Goal: Task Accomplishment & Management: Manage account settings

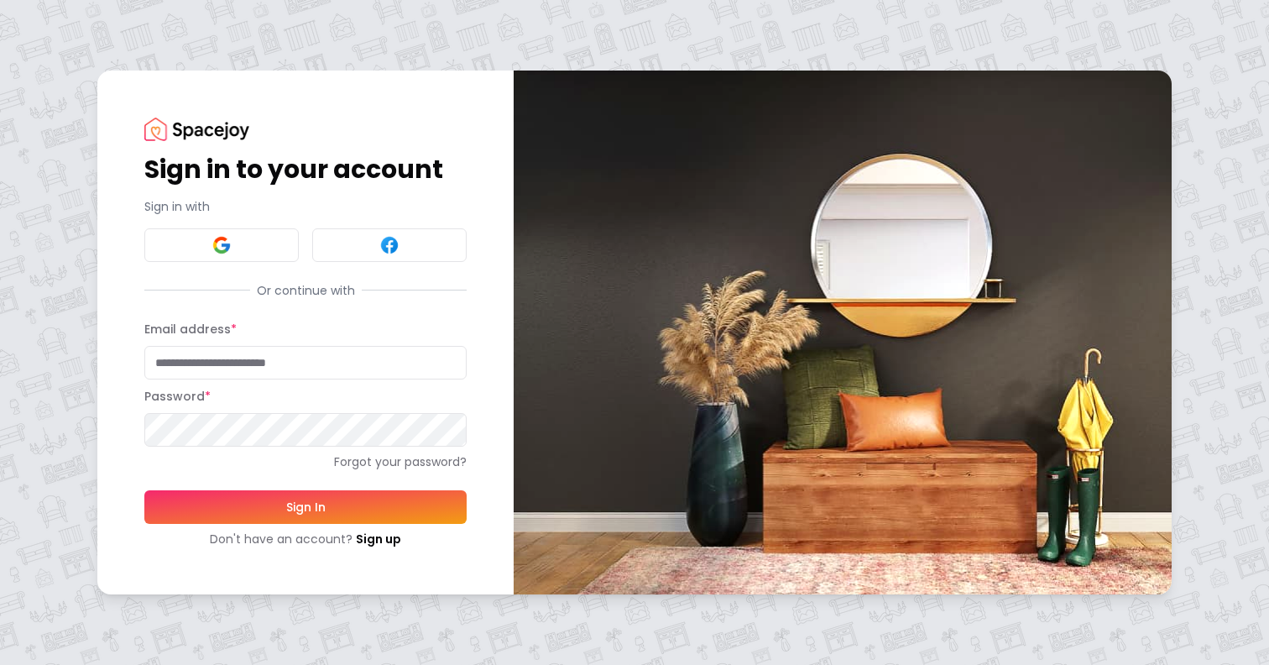
click at [259, 358] on input "Email address *" at bounding box center [305, 363] width 322 height 34
type input "**********"
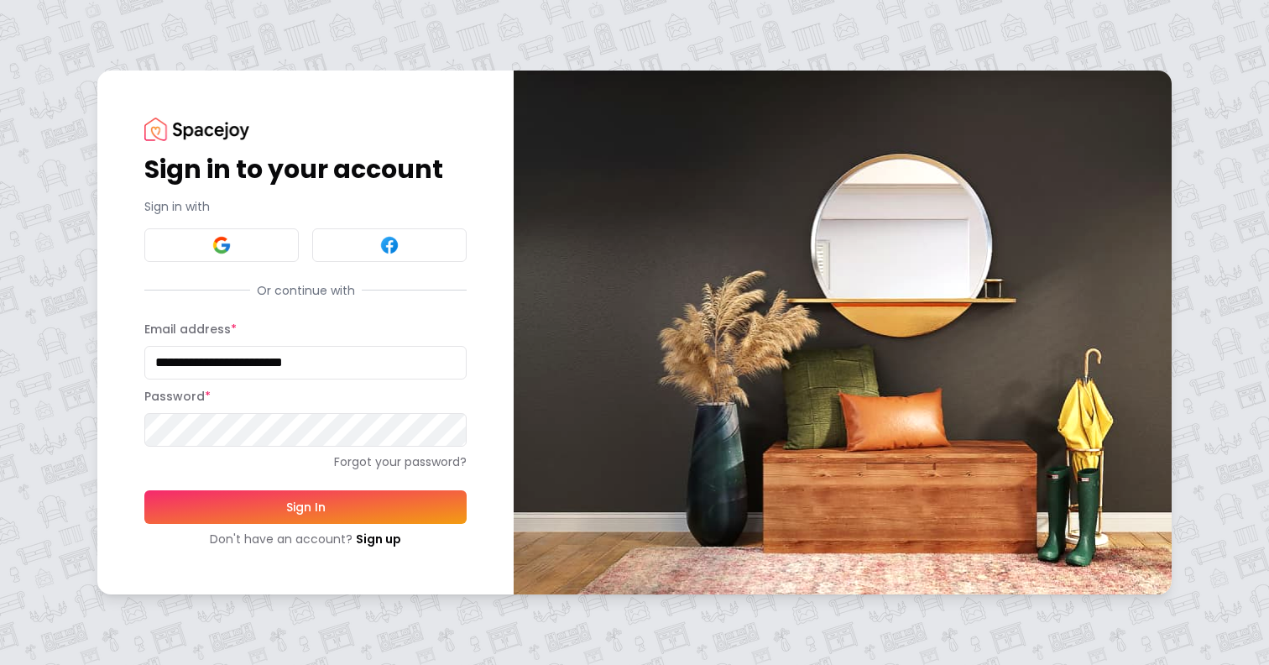
click at [479, 460] on div "**********" at bounding box center [305, 332] width 416 height 523
click at [384, 504] on button "Sign In" at bounding box center [305, 507] width 322 height 34
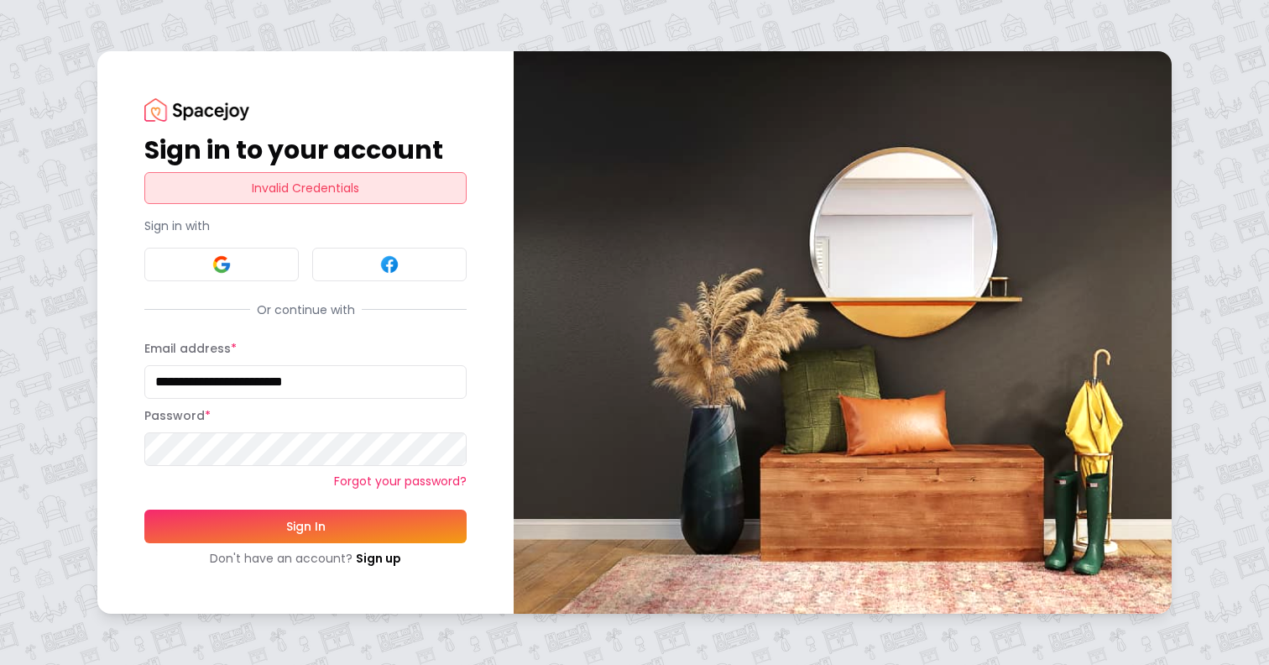
click at [362, 476] on link "Forgot your password?" at bounding box center [305, 481] width 322 height 17
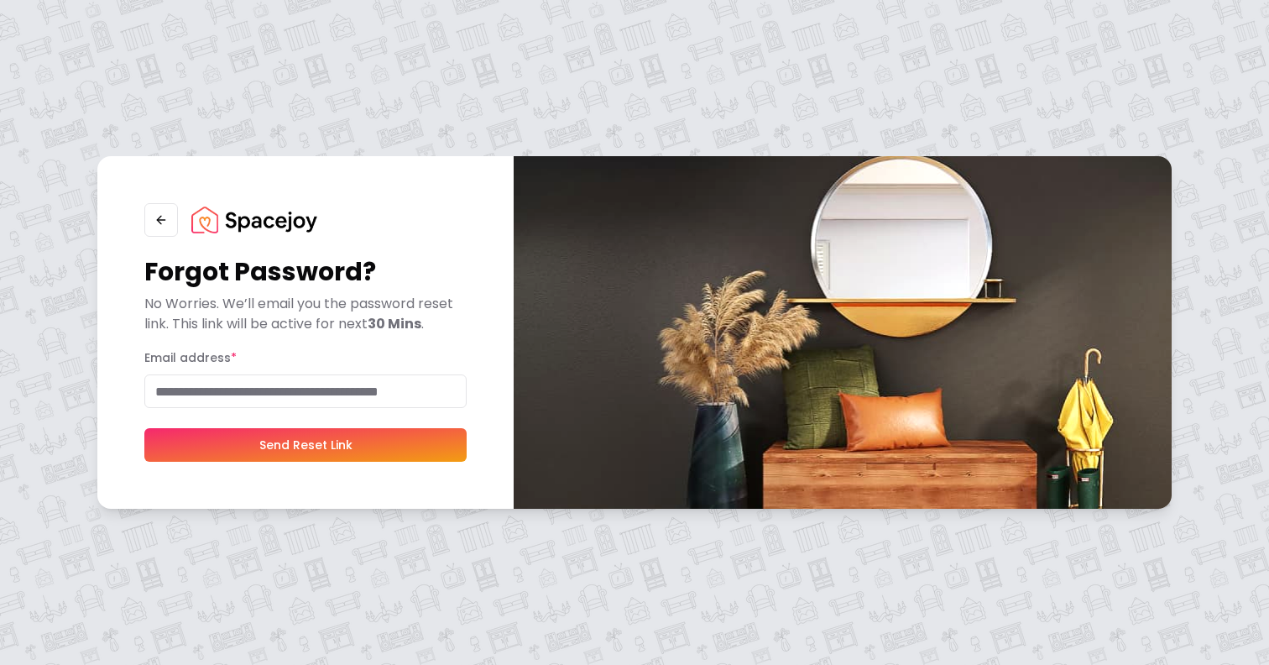
click at [384, 401] on input "Email address *" at bounding box center [305, 391] width 322 height 34
click at [353, 395] on input "Email address *" at bounding box center [305, 391] width 322 height 34
type input "**********"
click at [358, 437] on button "Send Reset Link" at bounding box center [305, 445] width 322 height 34
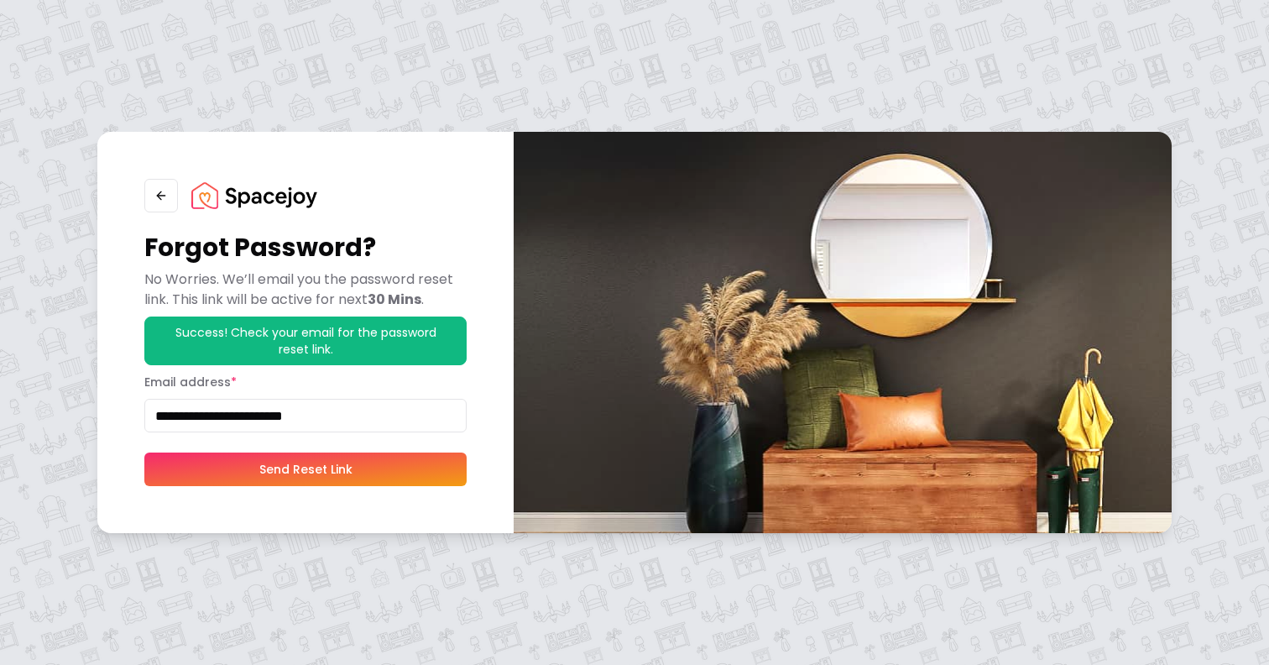
click at [387, 467] on button "Send Reset Link" at bounding box center [305, 469] width 322 height 34
click at [441, 465] on button "Send Reset Link" at bounding box center [305, 469] width 322 height 34
click at [157, 196] on icon "button" at bounding box center [161, 196] width 8 height 0
click at [155, 203] on button "button" at bounding box center [161, 196] width 34 height 34
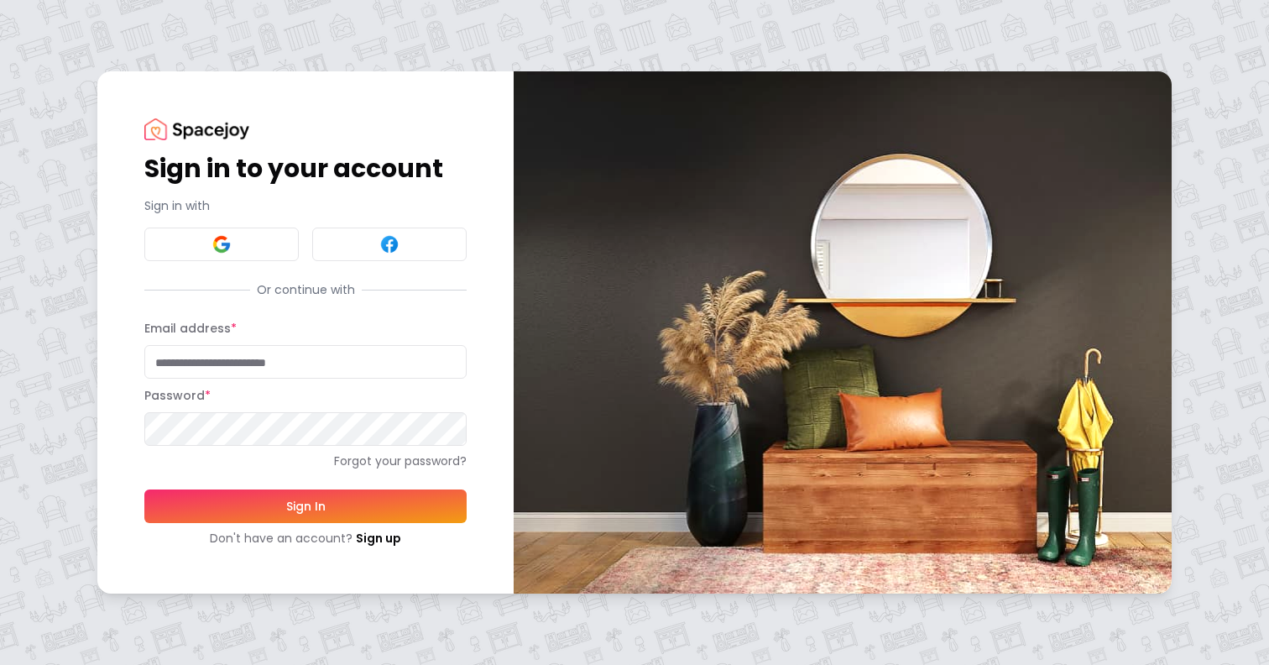
click at [255, 372] on input "Email address *" at bounding box center [305, 362] width 322 height 34
click at [0, 664] on com-1password-button at bounding box center [0, 665] width 0 height 0
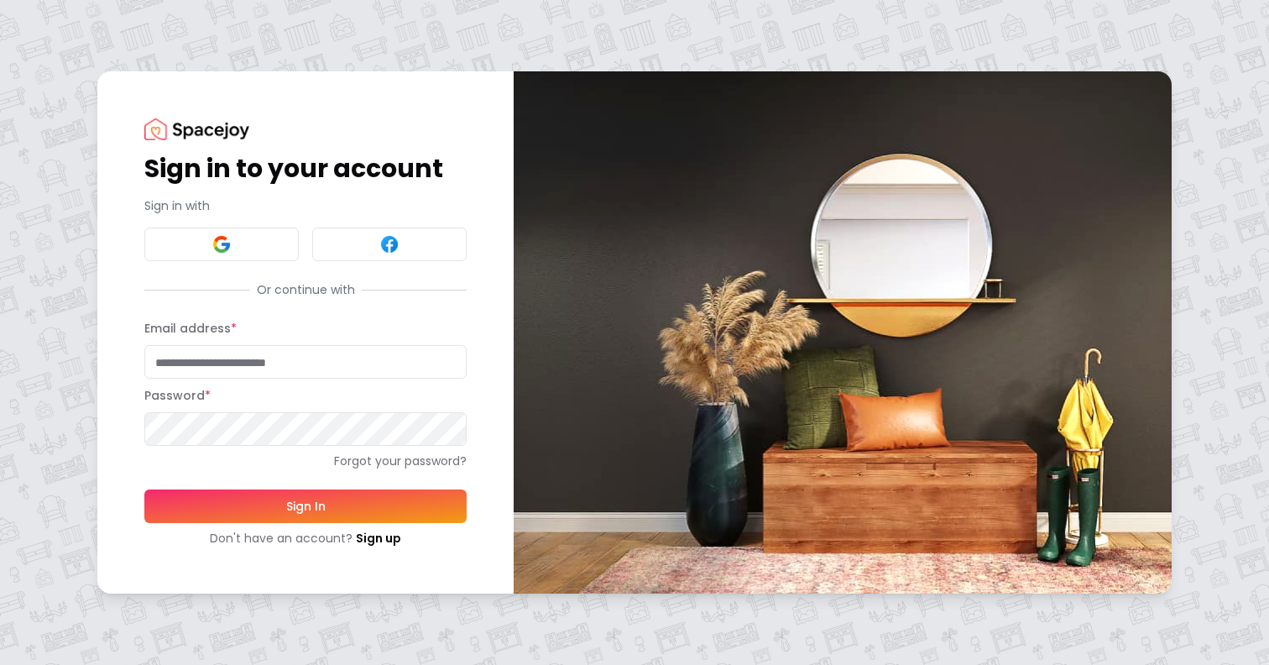
click at [0, 664] on com-1password-button at bounding box center [0, 665] width 0 height 0
click at [337, 358] on input "Email address *" at bounding box center [305, 362] width 322 height 34
type input "**********"
click at [425, 392] on div "Password *" at bounding box center [305, 415] width 322 height 60
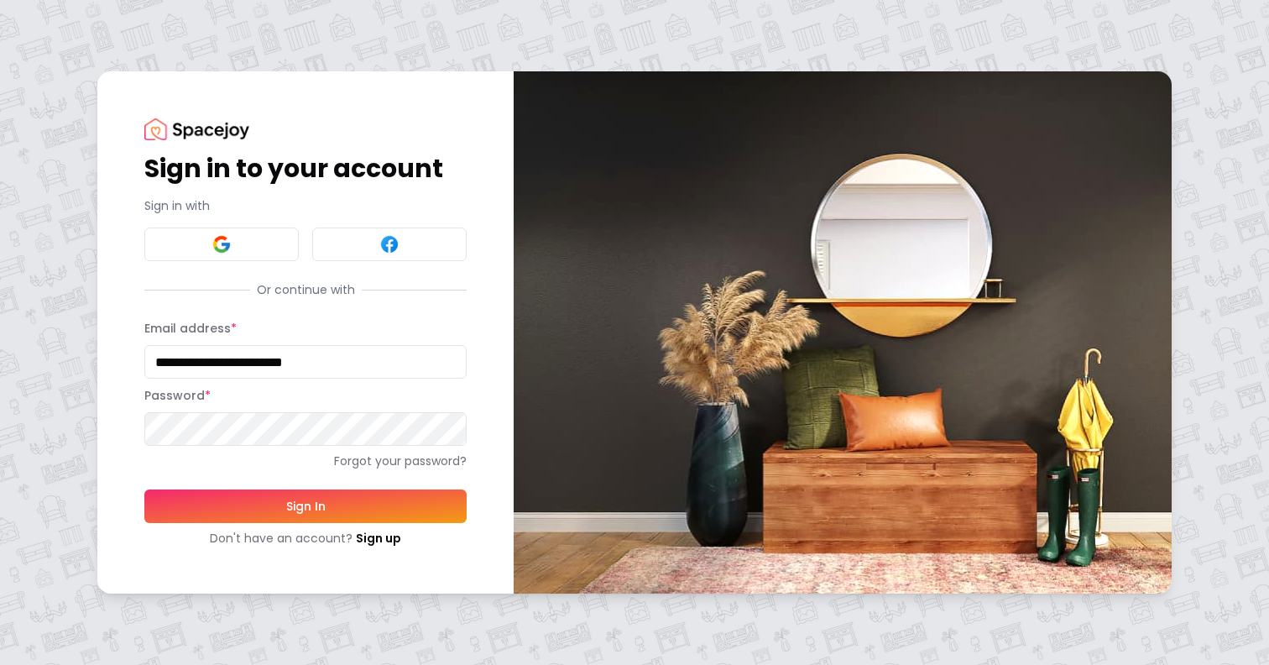
click at [0, 664] on com-1password-button at bounding box center [0, 665] width 0 height 0
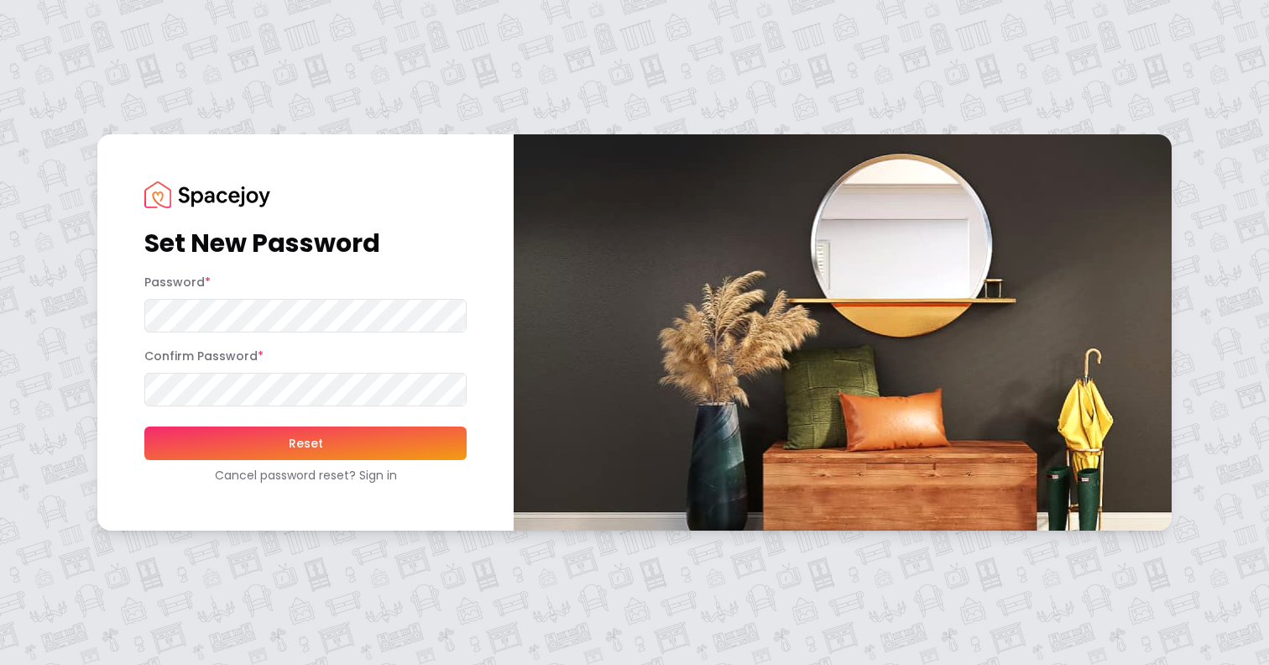
click at [0, 664] on com-1password-button at bounding box center [0, 665] width 0 height 0
click at [1121, 284] on img at bounding box center [843, 332] width 658 height 396
click at [0, 664] on com-1password-button at bounding box center [0, 665] width 0 height 0
click at [407, 448] on button "Reset" at bounding box center [305, 443] width 322 height 34
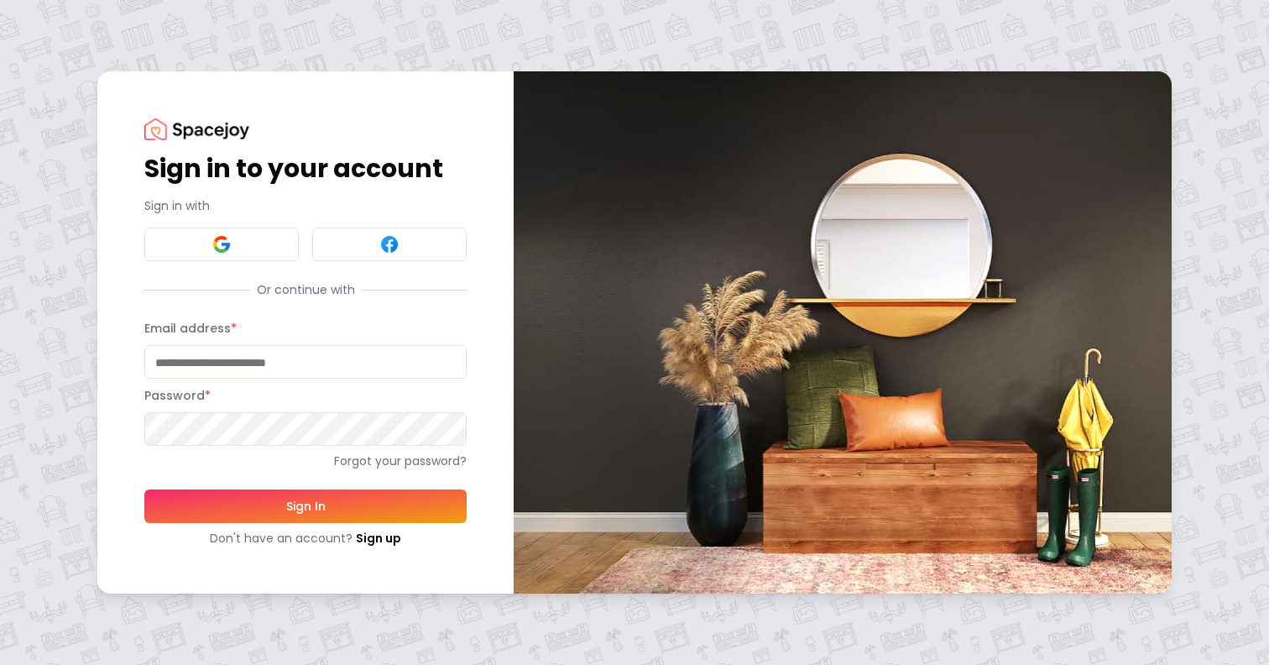
click at [350, 365] on input "Email address *" at bounding box center [305, 362] width 322 height 34
click at [0, 664] on com-1password-button at bounding box center [0, 665] width 0 height 0
type input "**********"
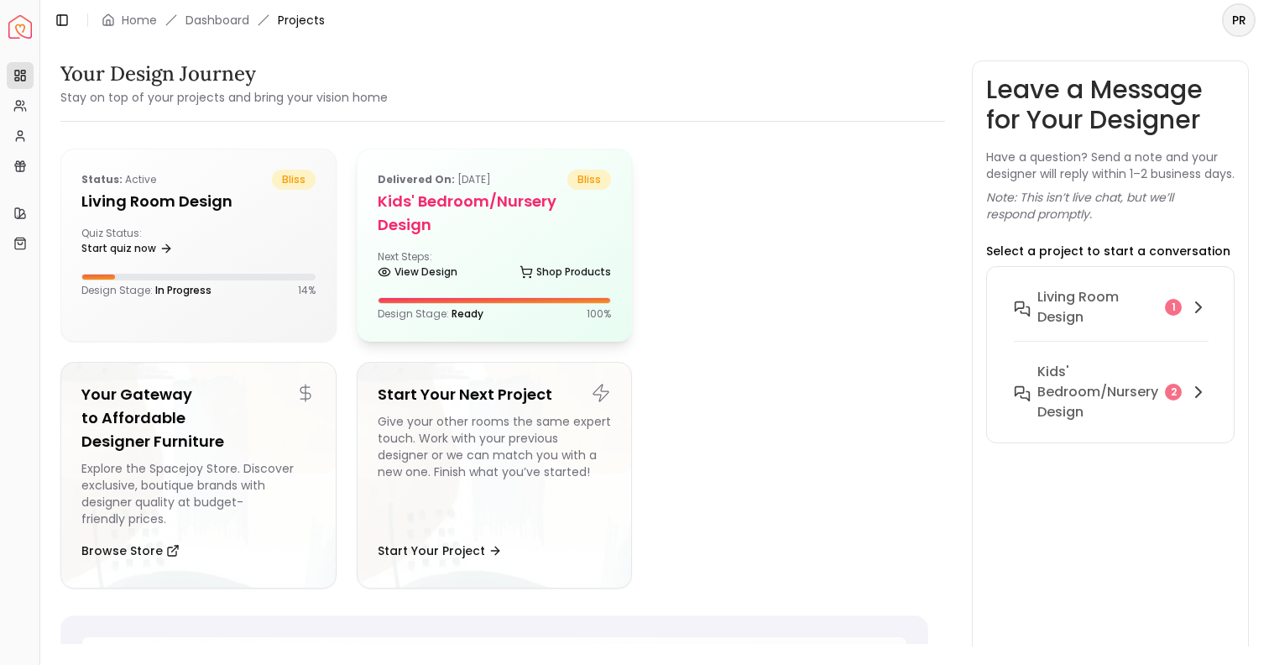
click at [572, 250] on div "Next Steps: View Design Shop Products" at bounding box center [495, 267] width 234 height 34
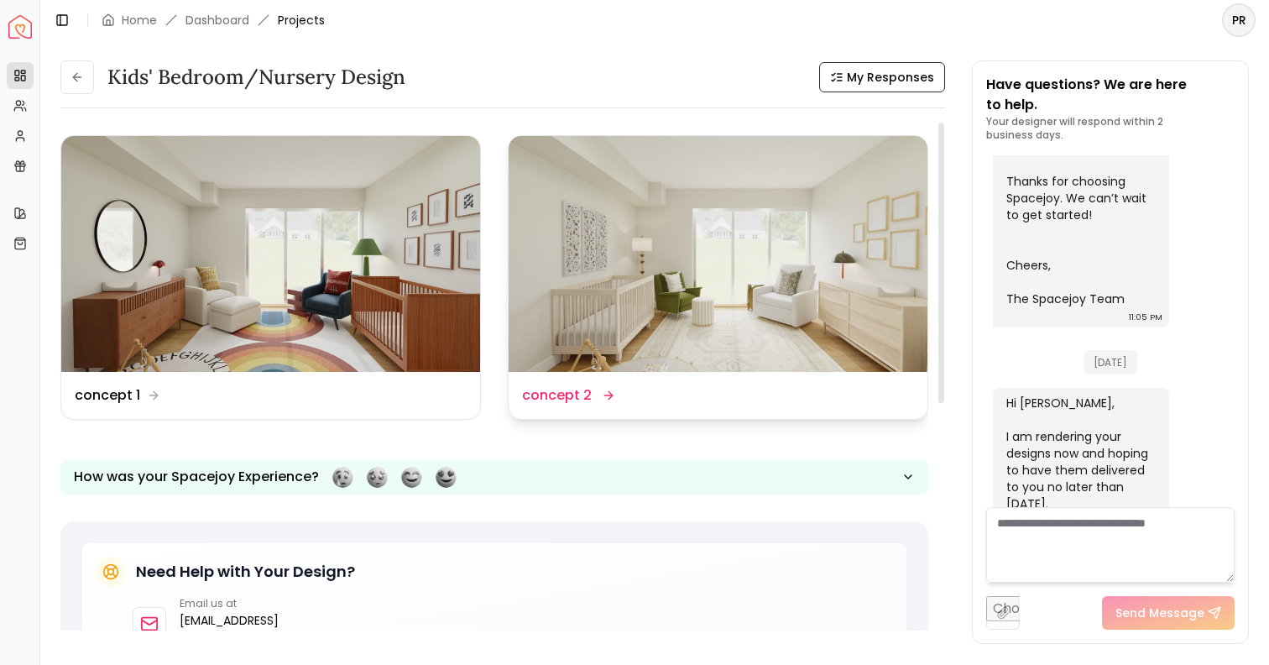
click at [614, 279] on img at bounding box center [718, 254] width 419 height 236
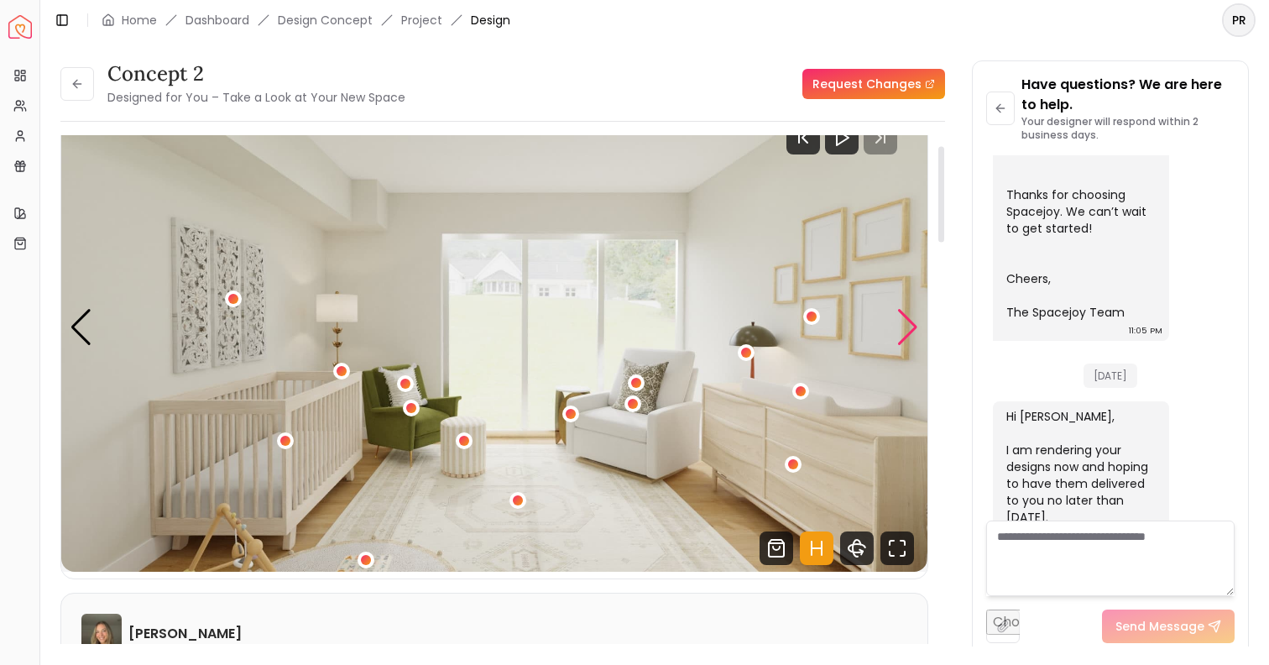
scroll to position [21, 0]
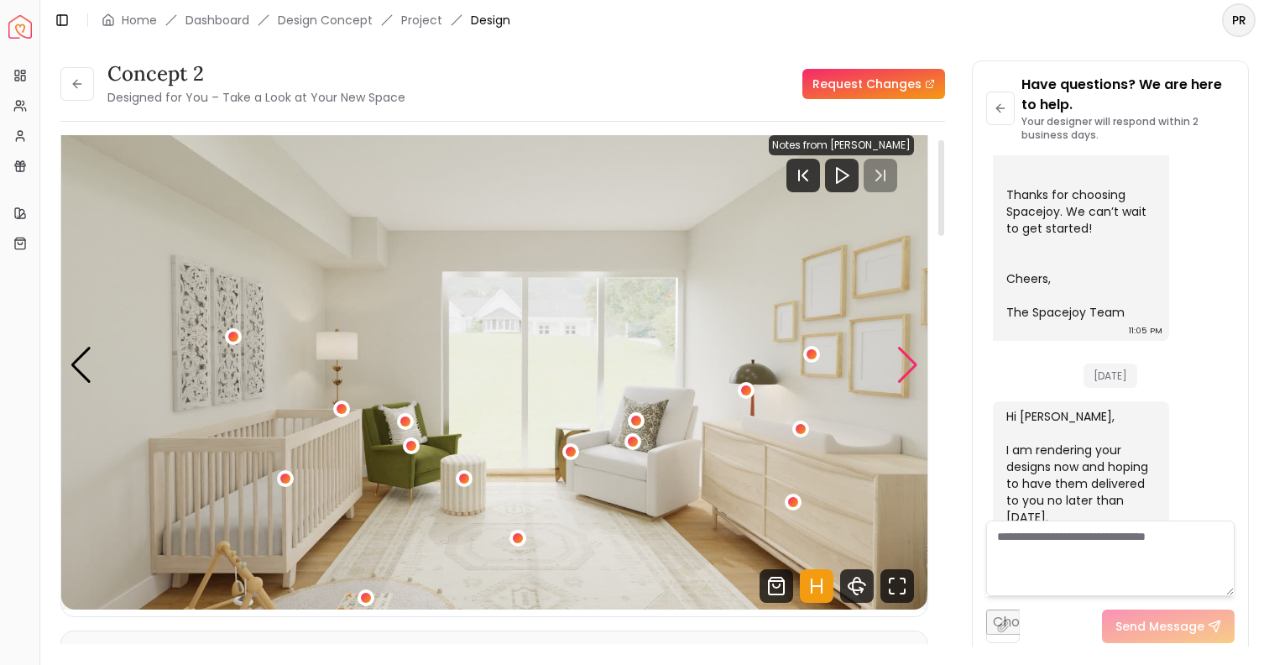
click at [908, 368] on div "Next slide" at bounding box center [907, 365] width 23 height 37
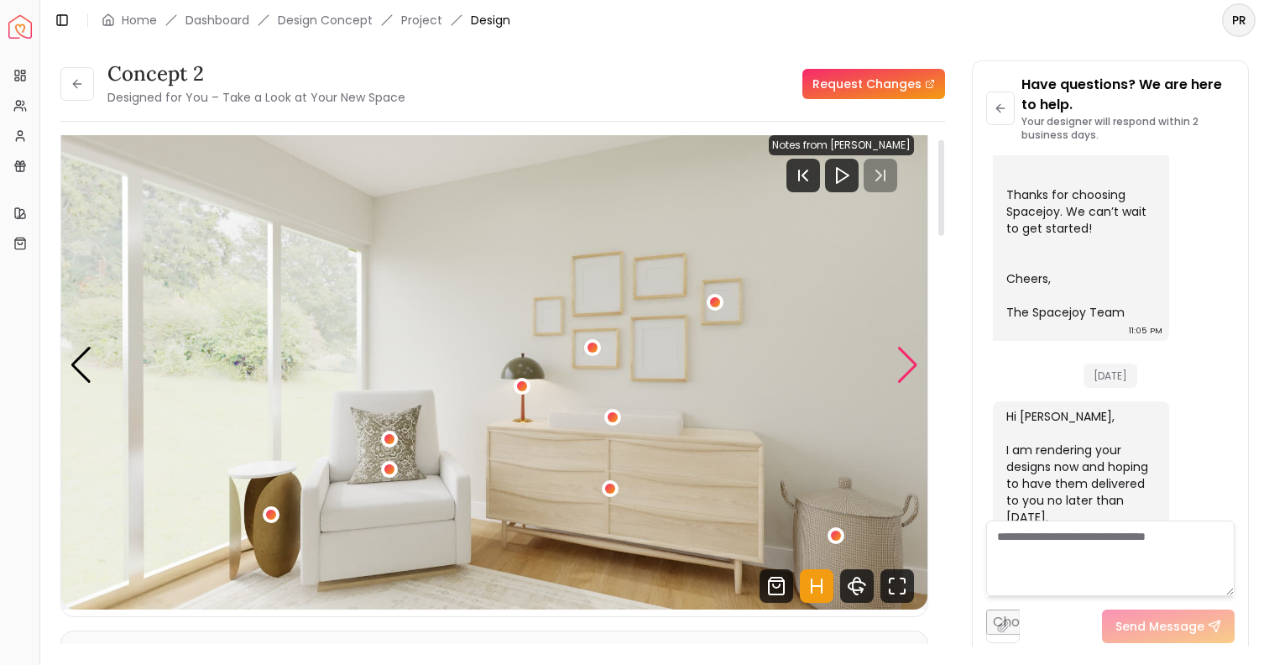
click at [908, 368] on div "Next slide" at bounding box center [907, 365] width 23 height 37
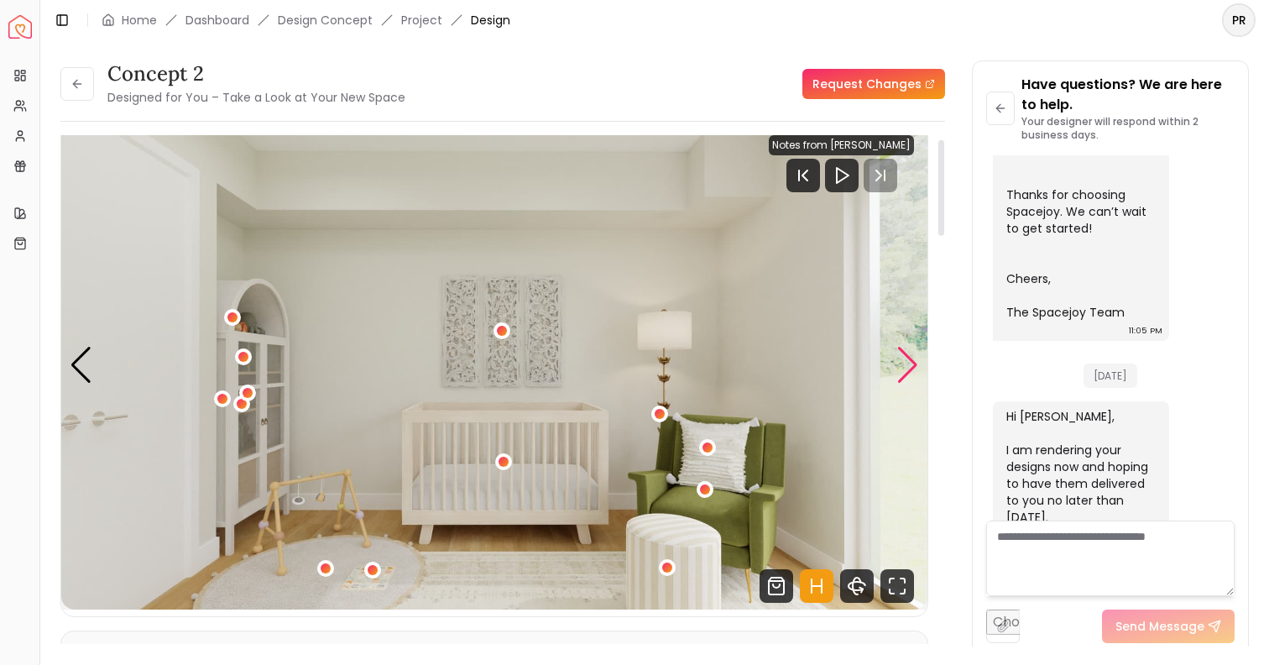
click at [908, 370] on div "Next slide" at bounding box center [907, 365] width 23 height 37
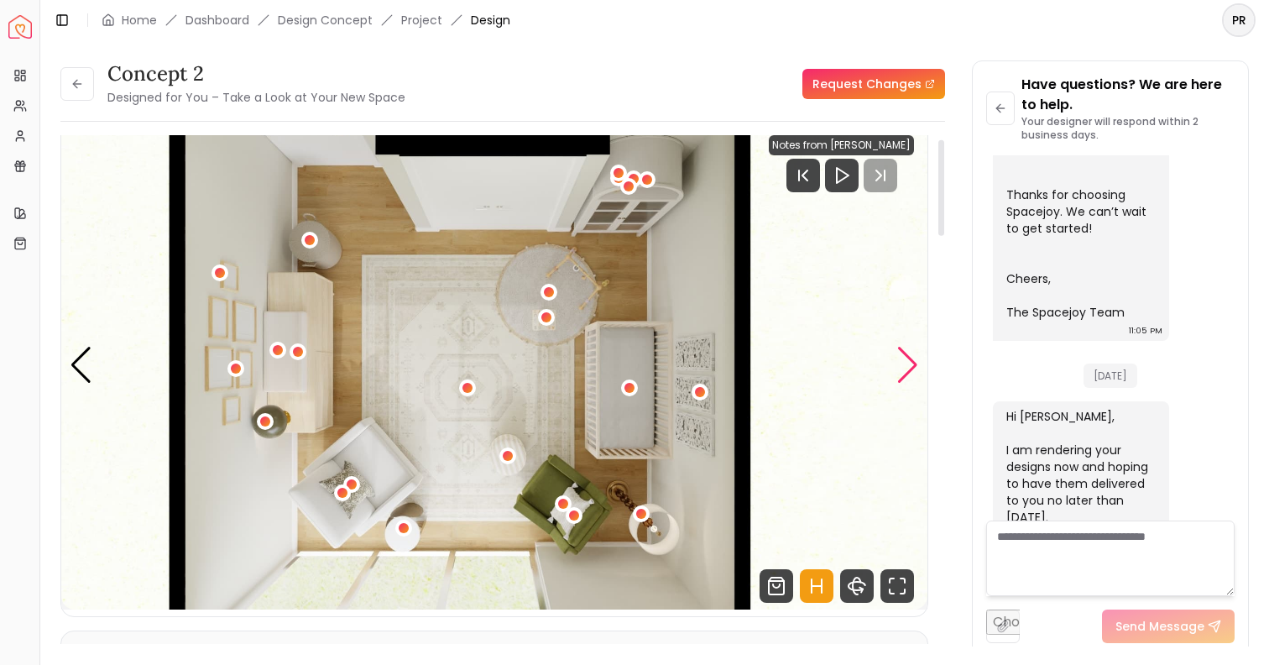
click at [908, 370] on div "Next slide" at bounding box center [907, 365] width 23 height 37
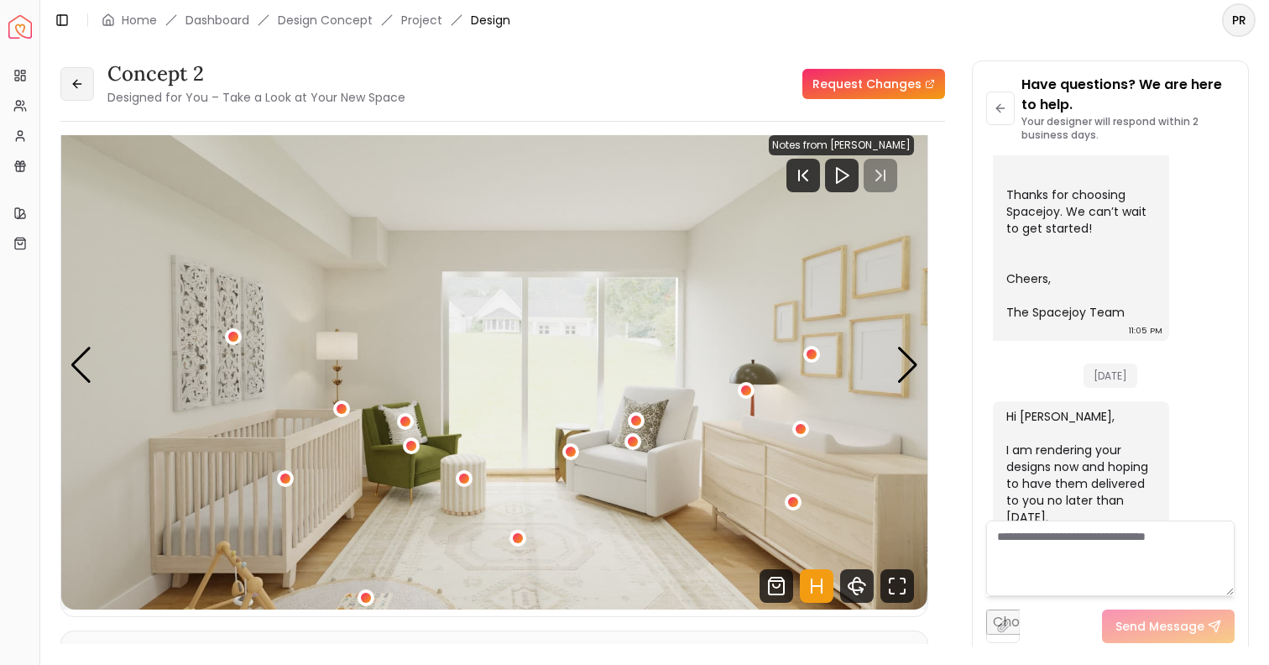
click at [77, 86] on icon at bounding box center [77, 83] width 13 height 13
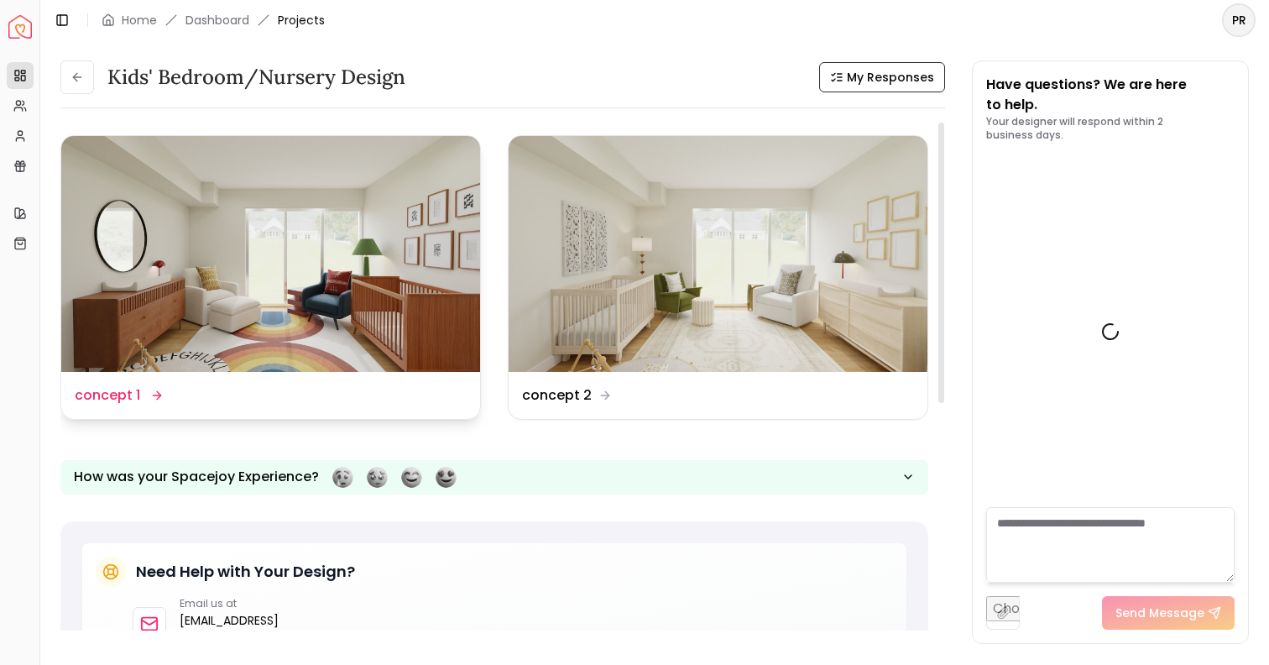
scroll to position [810, 0]
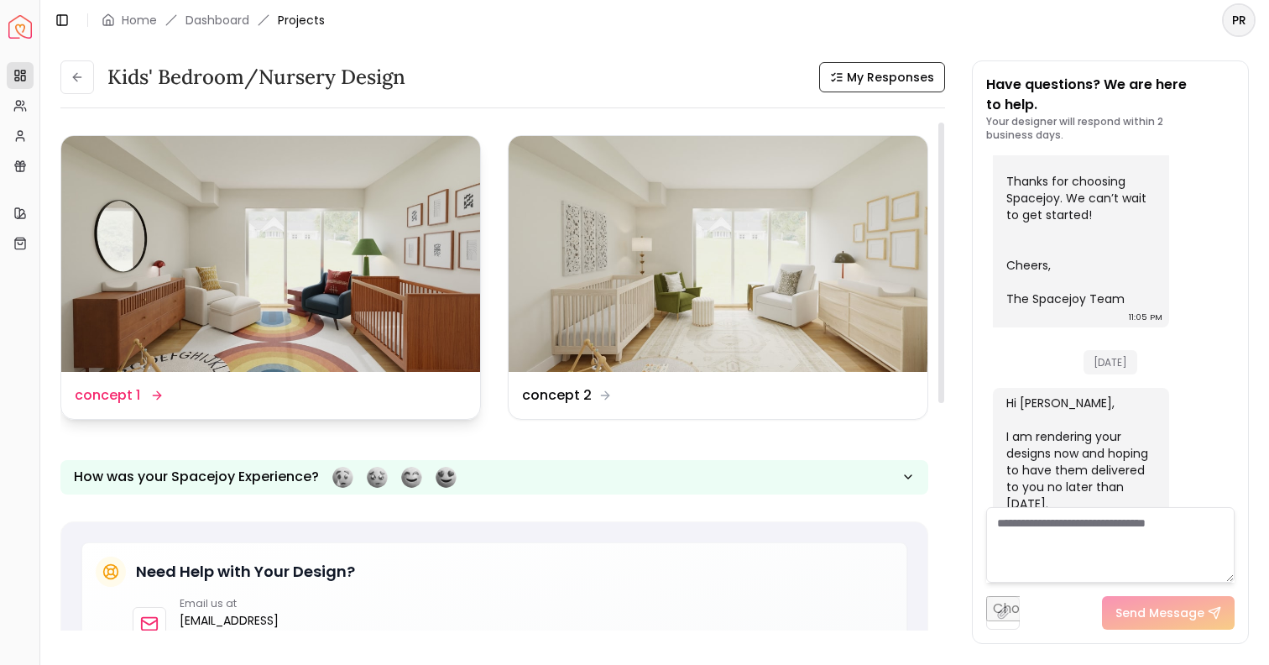
click at [355, 293] on img at bounding box center [270, 254] width 419 height 236
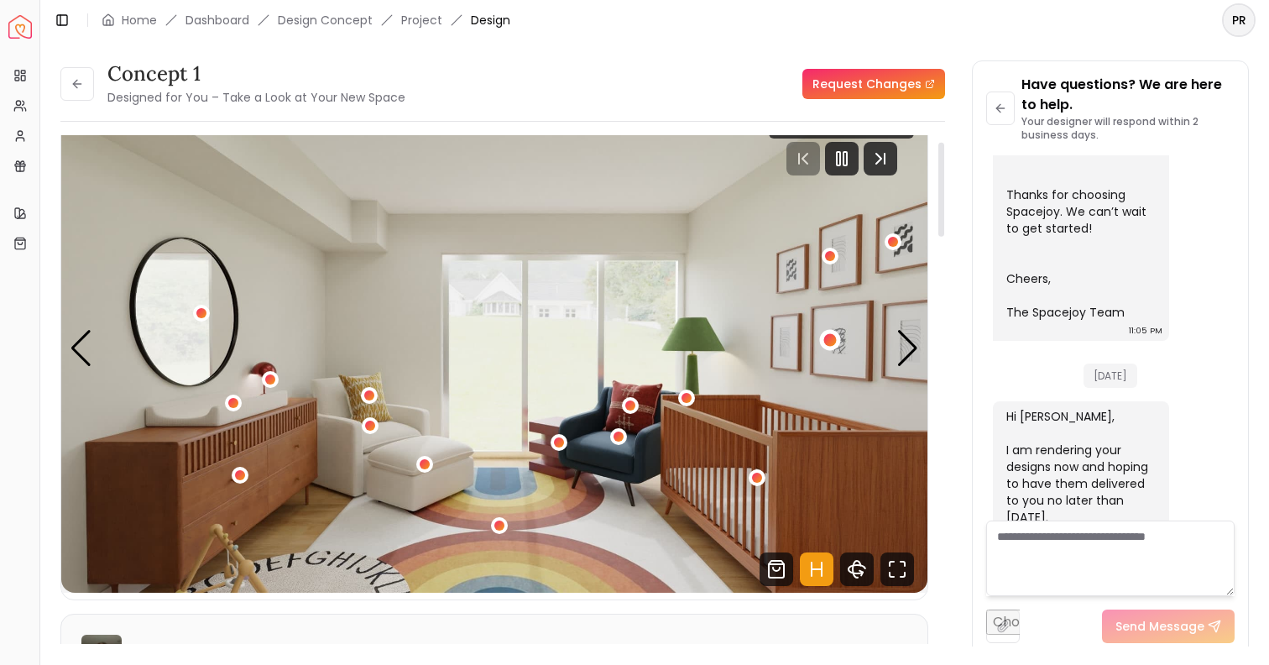
scroll to position [27, 0]
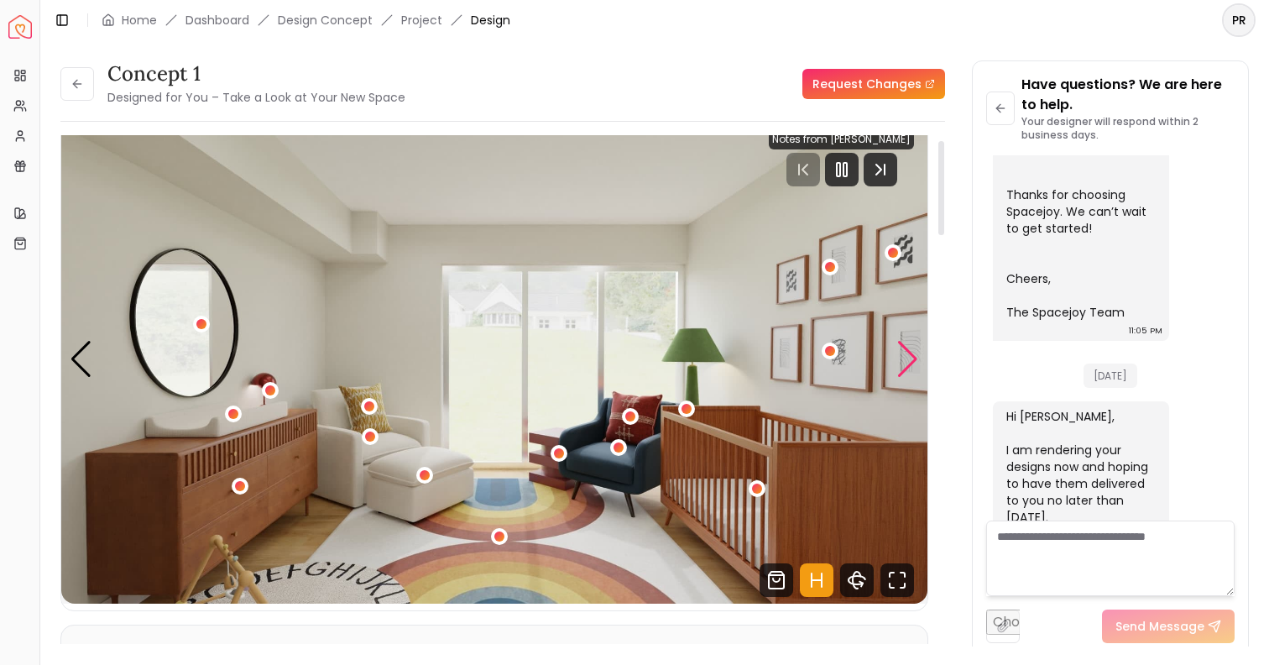
click at [910, 359] on div "Next slide" at bounding box center [907, 359] width 23 height 37
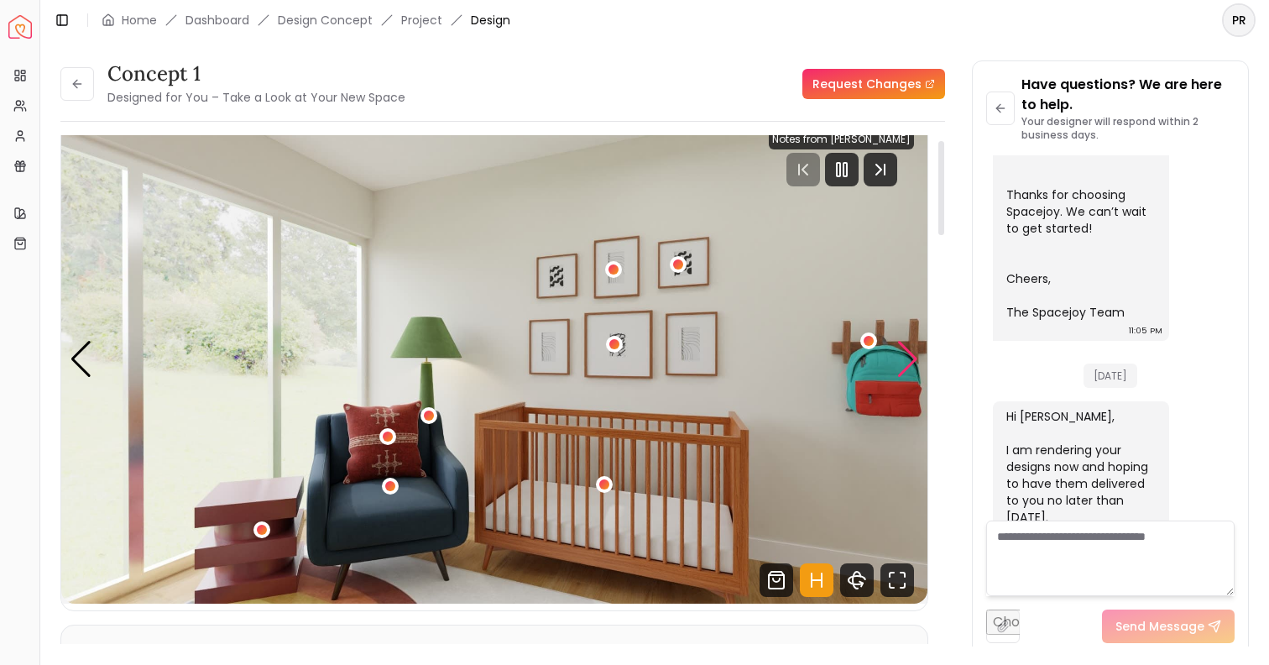
click at [910, 359] on div "Next slide" at bounding box center [907, 359] width 23 height 37
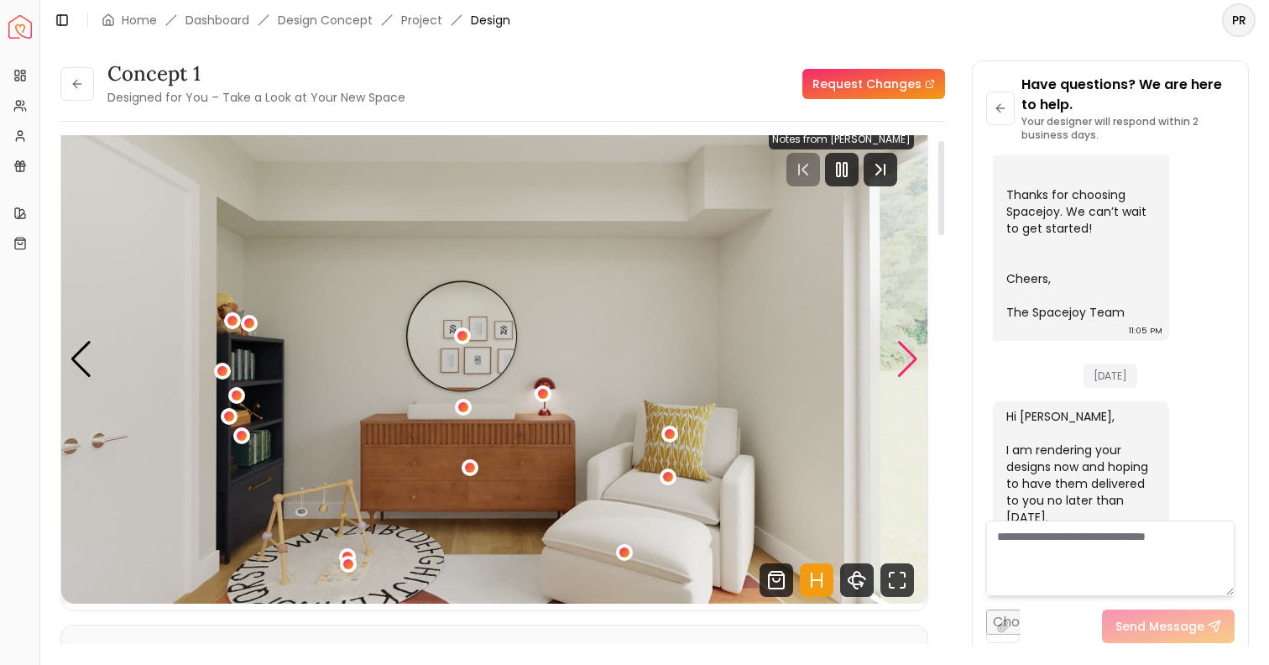
click at [910, 359] on div "Next slide" at bounding box center [907, 359] width 23 height 37
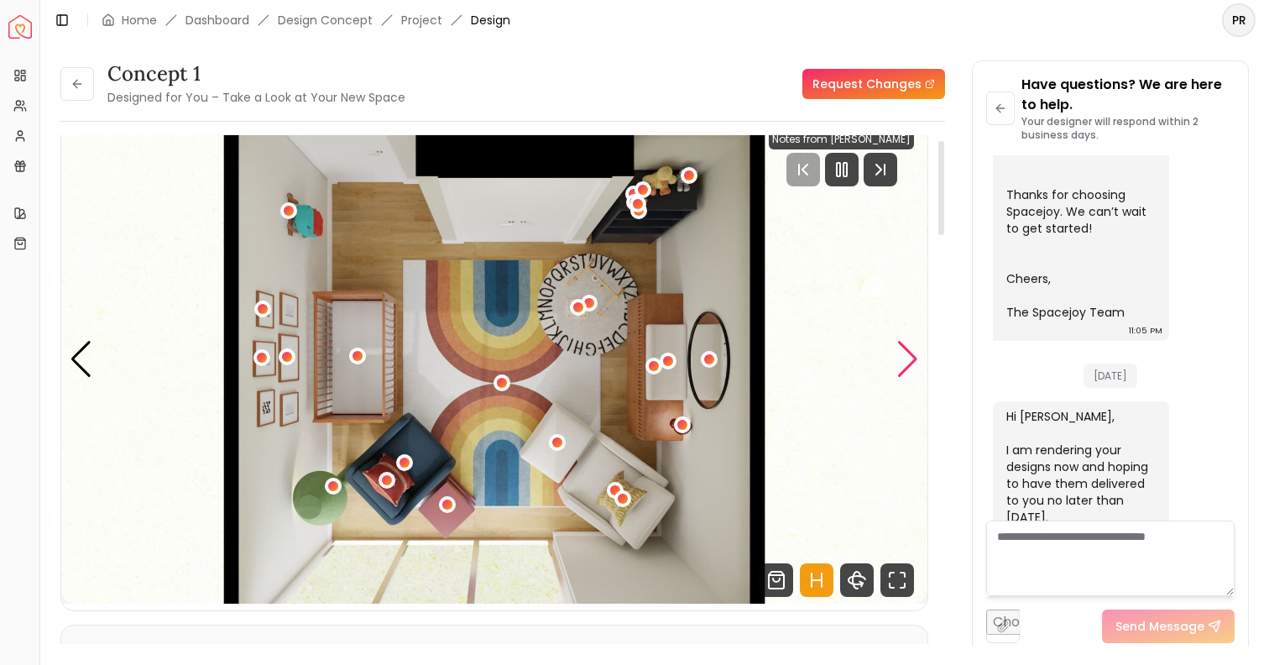
click at [910, 359] on div "Next slide" at bounding box center [907, 359] width 23 height 37
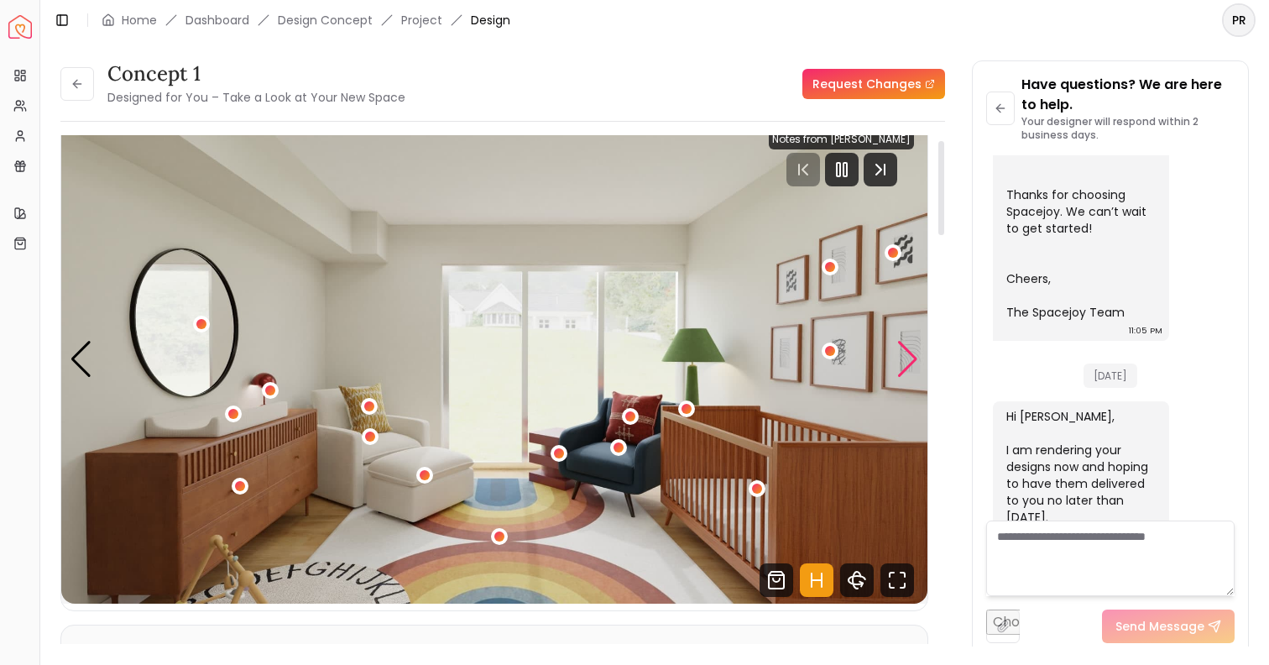
click at [910, 359] on div "Next slide" at bounding box center [907, 359] width 23 height 37
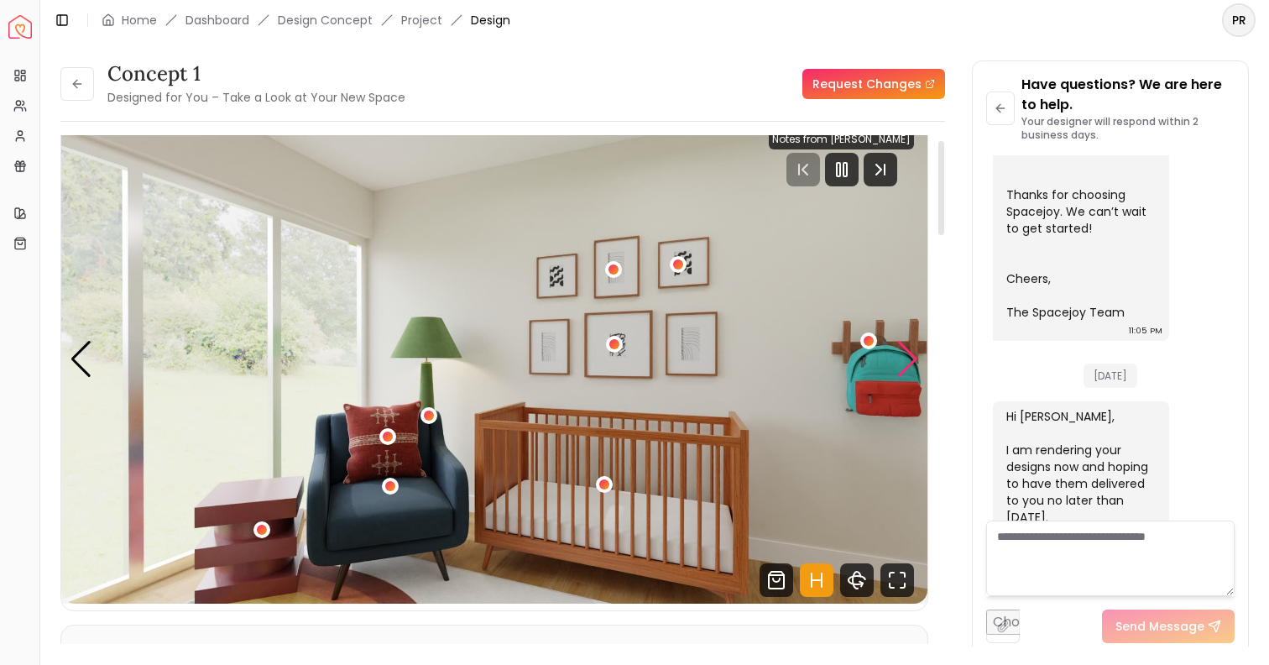
click at [910, 359] on div "Next slide" at bounding box center [907, 359] width 23 height 37
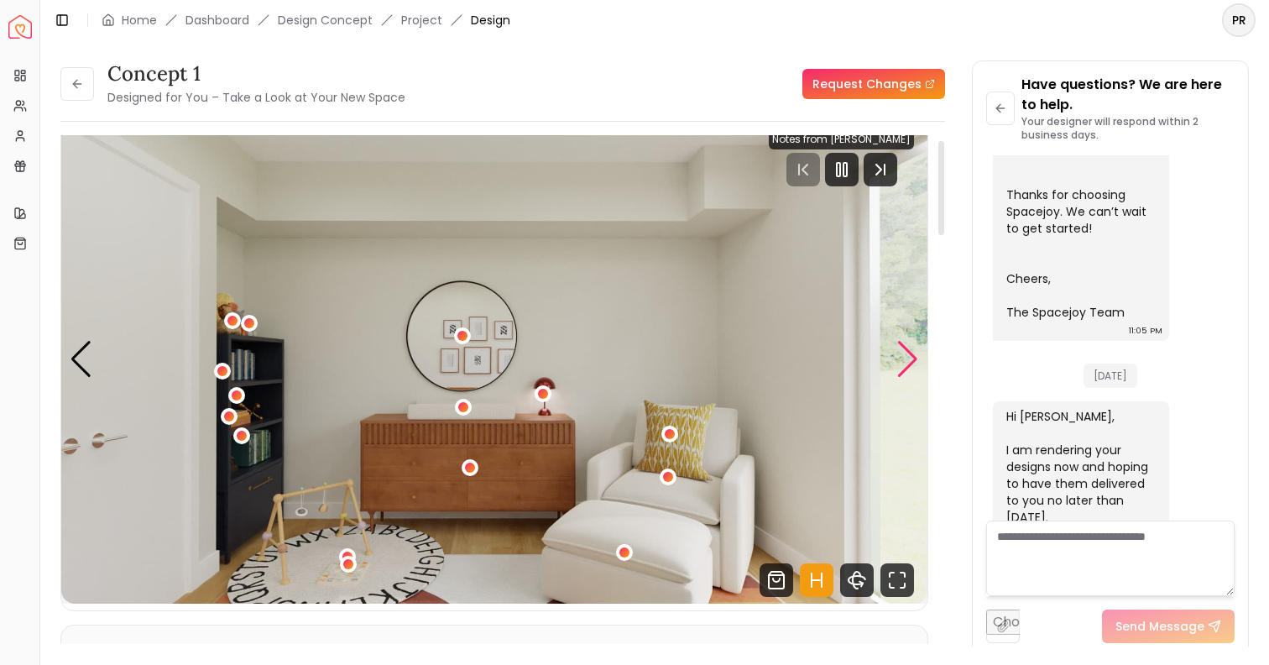
click at [910, 359] on div "Next slide" at bounding box center [907, 359] width 23 height 37
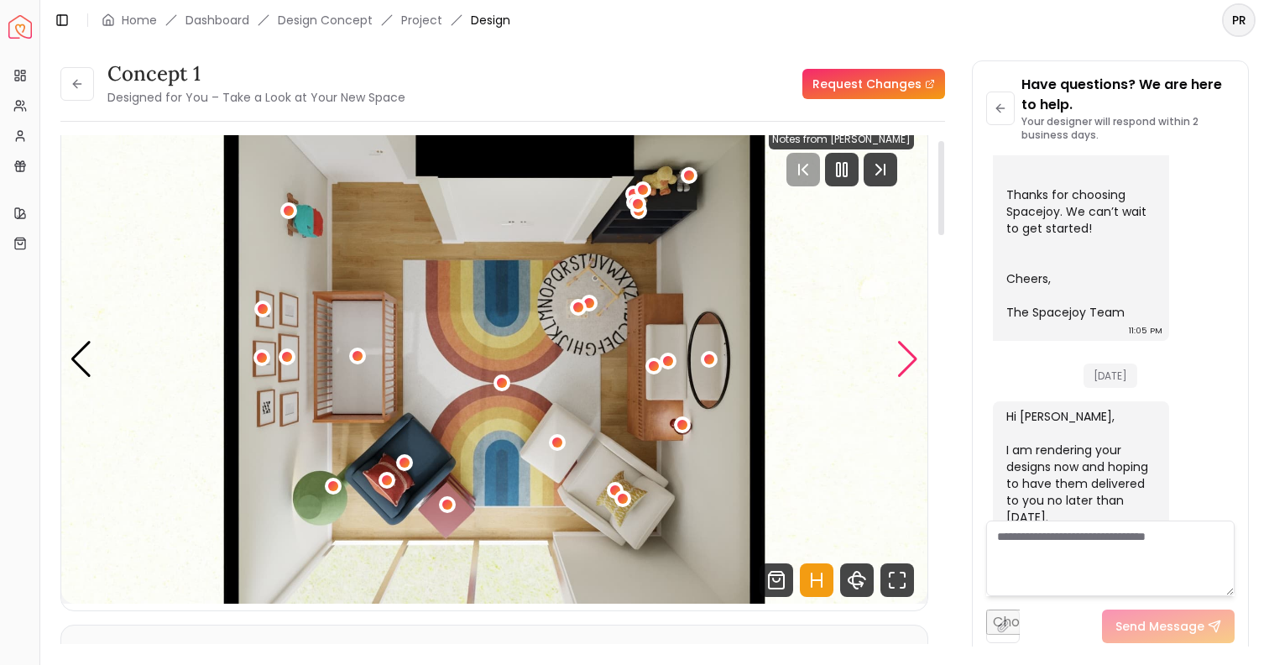
click at [910, 359] on div "Next slide" at bounding box center [907, 359] width 23 height 37
